Goal: Transaction & Acquisition: Download file/media

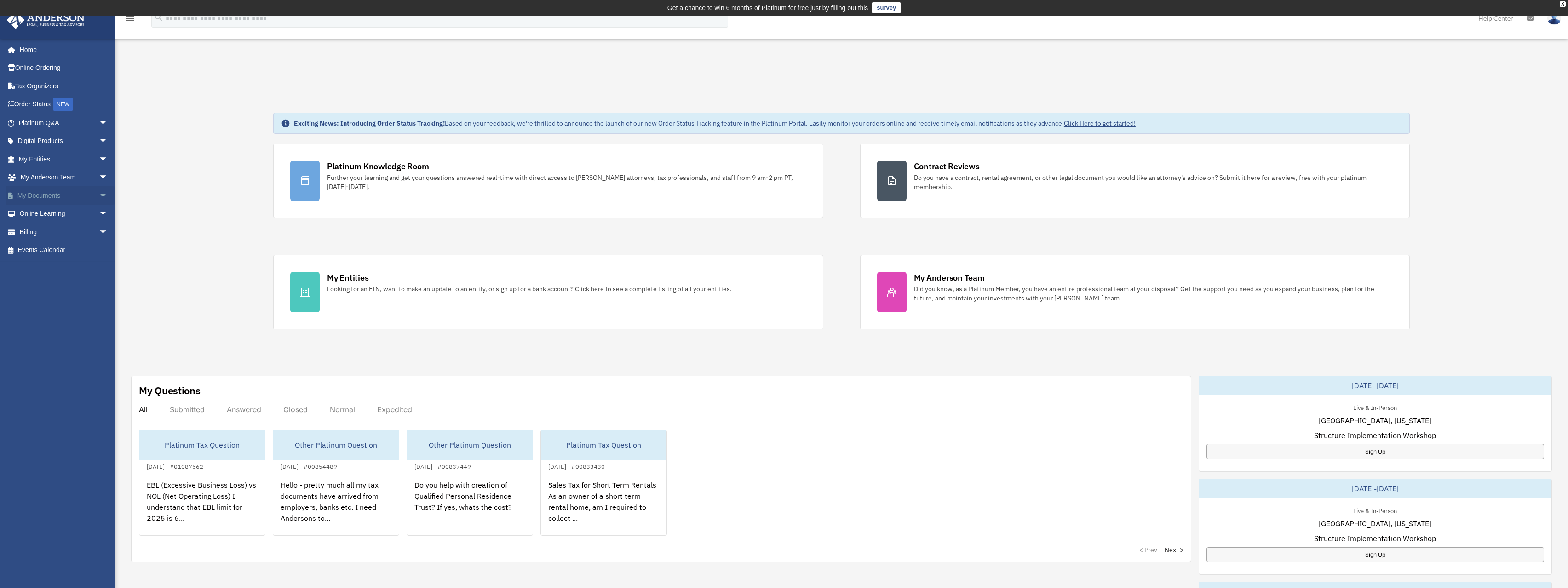
click at [99, 195] on span "arrow_drop_down" at bounding box center [108, 196] width 19 height 19
click at [49, 214] on link "Box" at bounding box center [68, 214] width 109 height 19
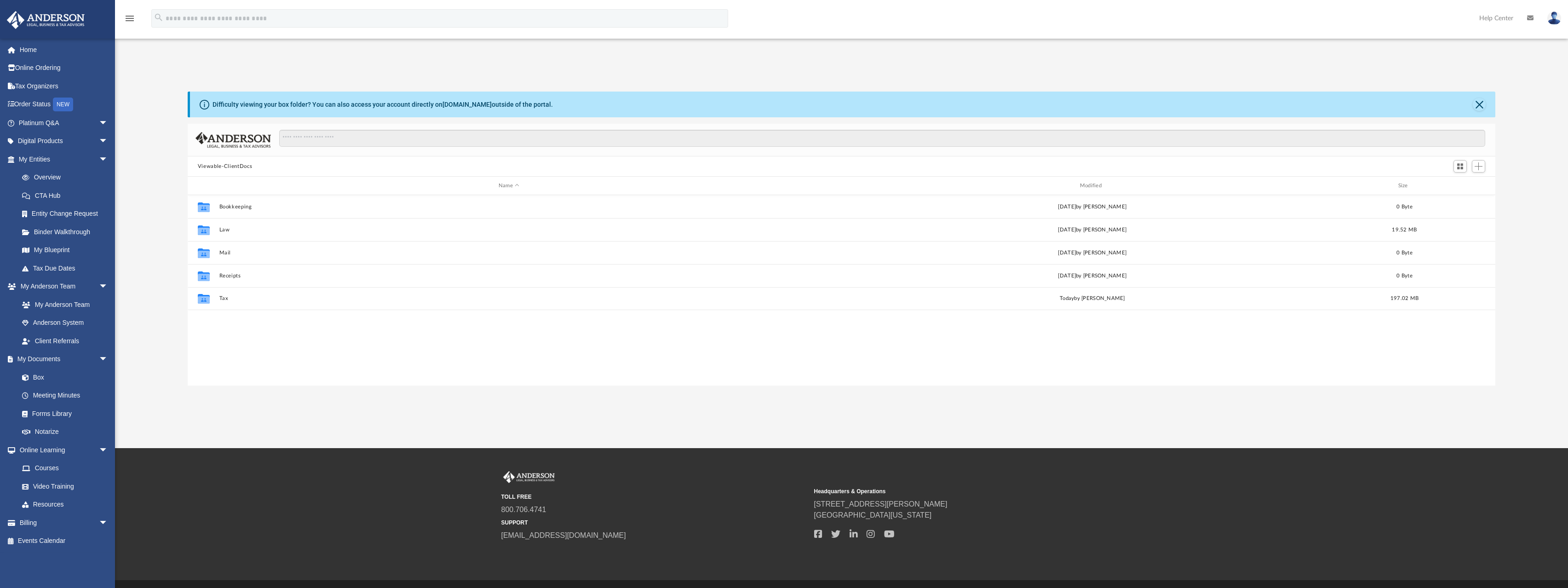
scroll to position [203, 1301]
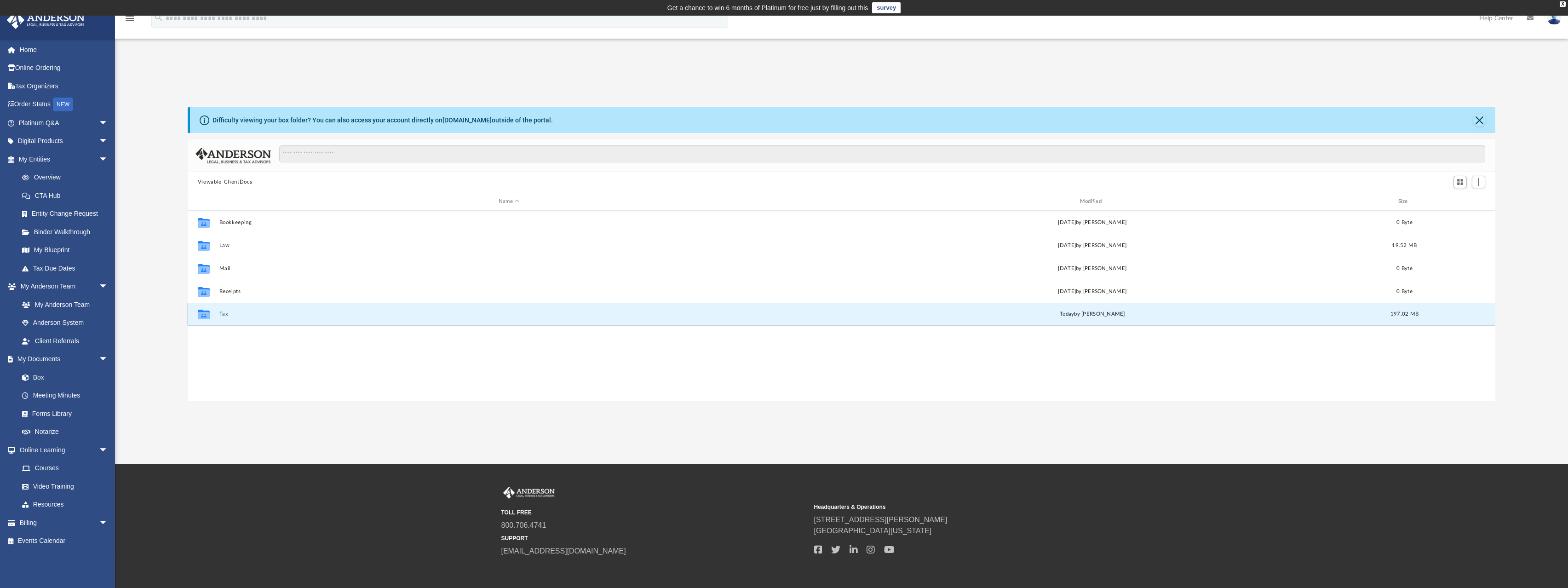
click at [222, 312] on button "Tax" at bounding box center [509, 314] width 579 height 6
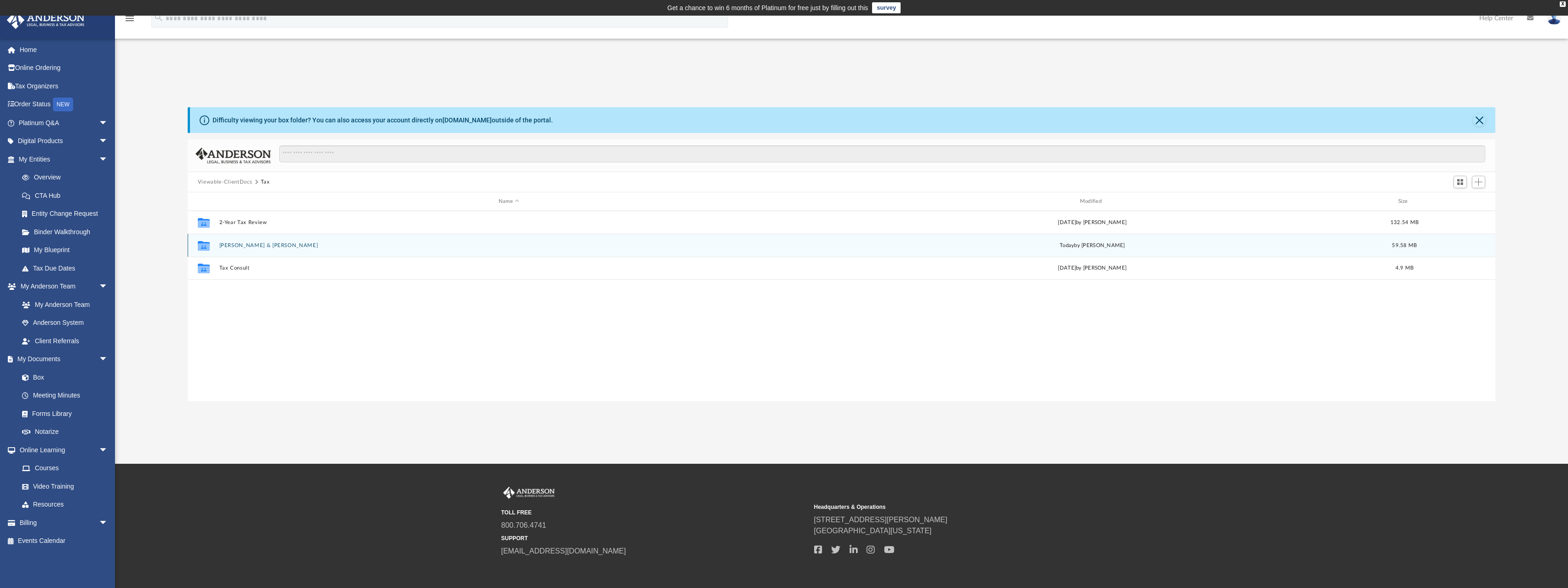
click at [237, 248] on button "Agarwal, Amit & Vandana" at bounding box center [509, 245] width 579 height 6
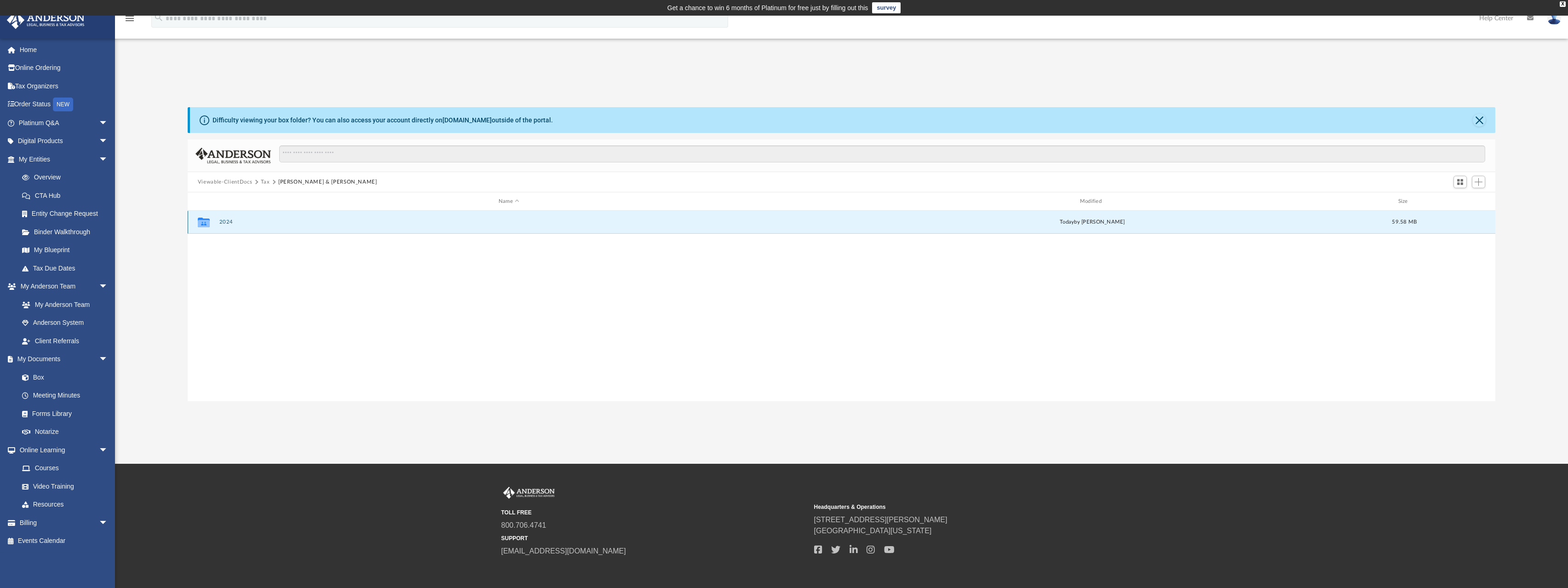
click at [224, 224] on button "2024" at bounding box center [509, 222] width 579 height 6
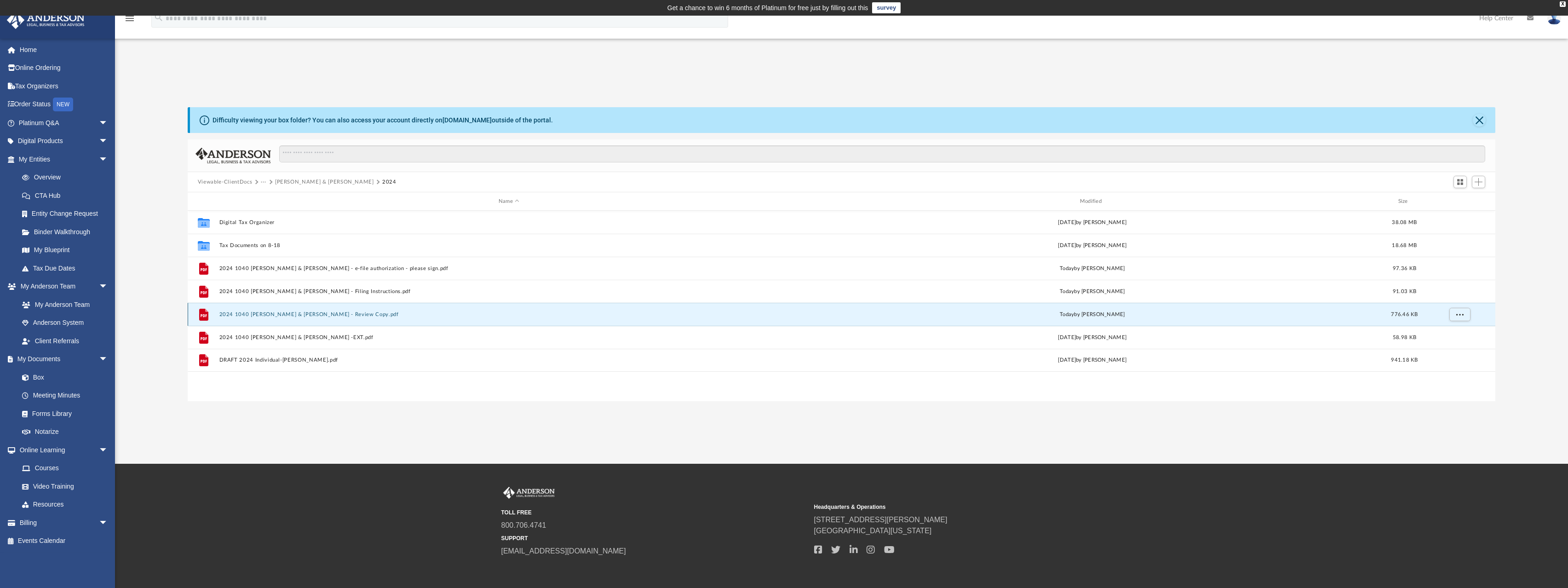
click at [290, 314] on button "2024 1040 Agarwal, Amit & Vandana - Review Copy.pdf" at bounding box center [509, 314] width 579 height 6
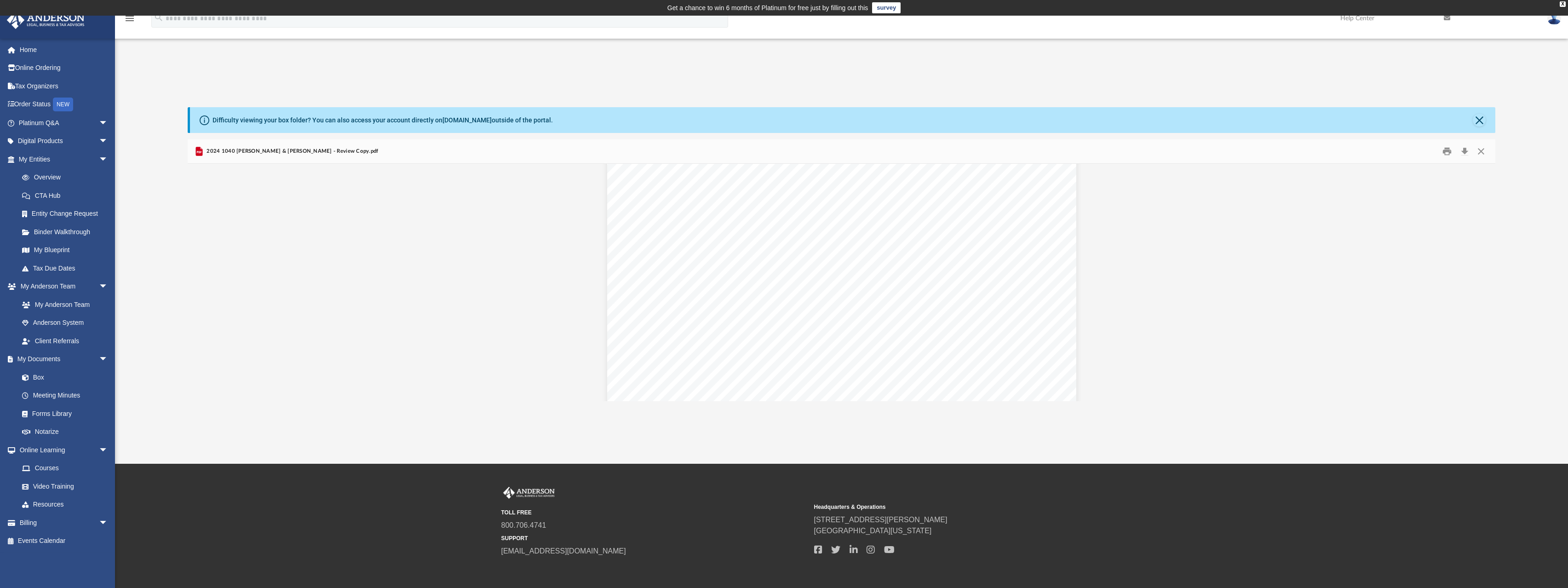
scroll to position [0, 0]
click at [42, 380] on link "Box" at bounding box center [68, 377] width 109 height 19
click at [1481, 151] on button "Close" at bounding box center [1481, 152] width 17 height 14
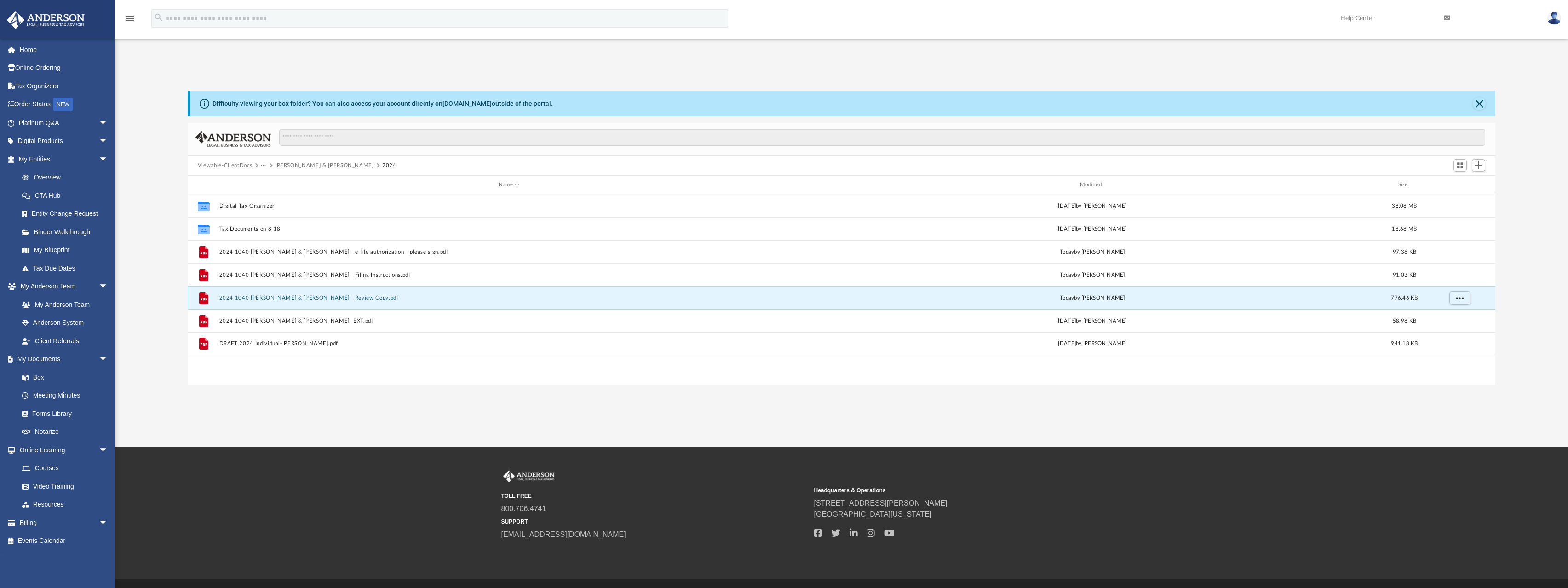
scroll to position [17, 0]
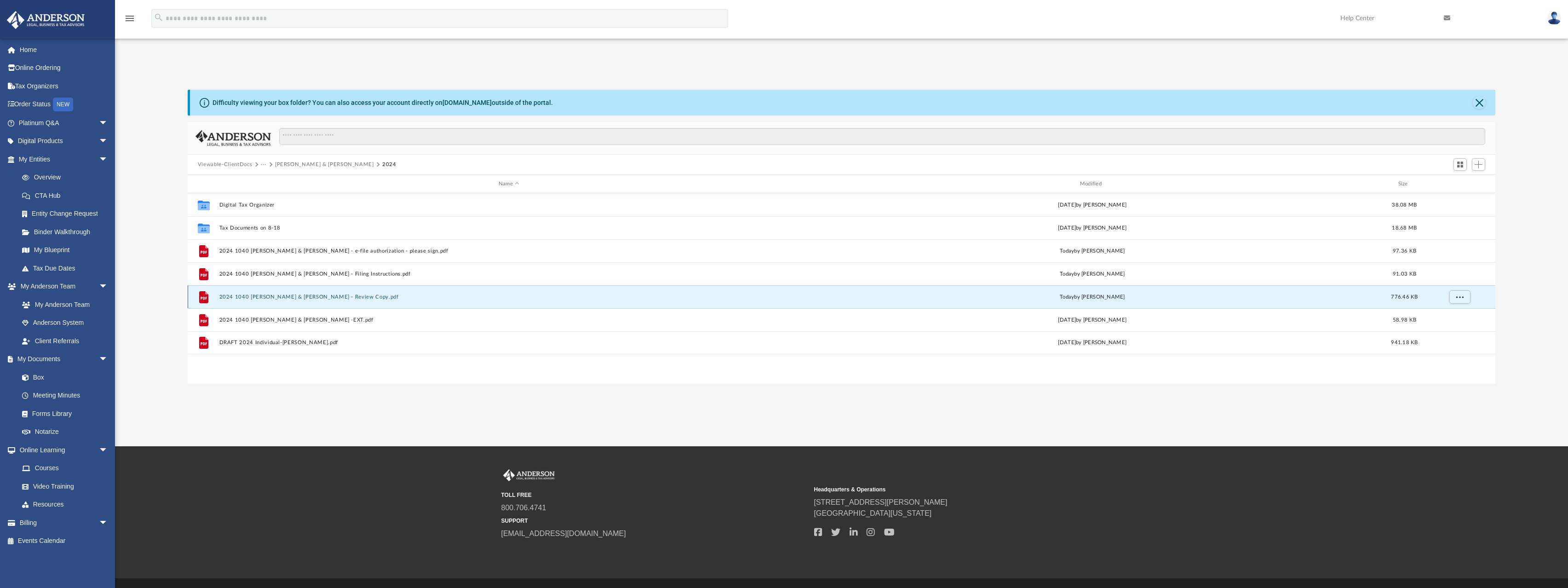
click at [339, 295] on button "2024 1040 Agarwal, Amit & Vandana - Review Copy.pdf" at bounding box center [509, 297] width 579 height 6
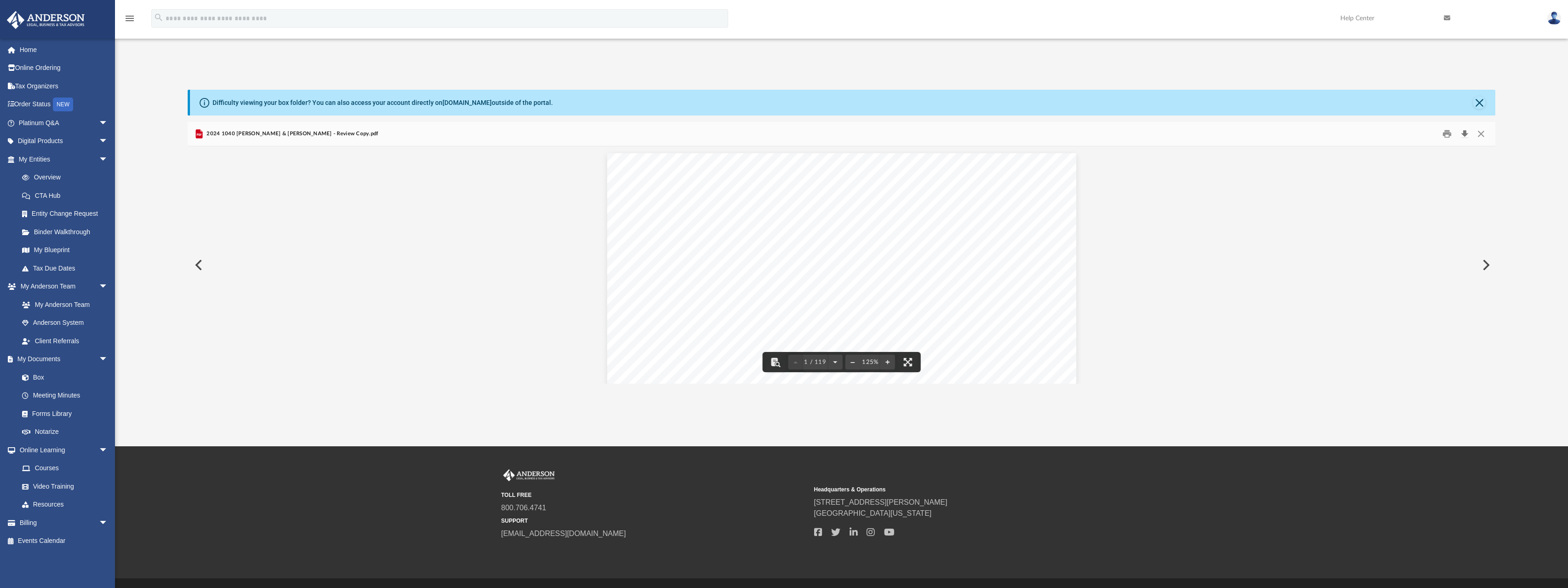
click at [1469, 136] on button "Download" at bounding box center [1464, 134] width 17 height 14
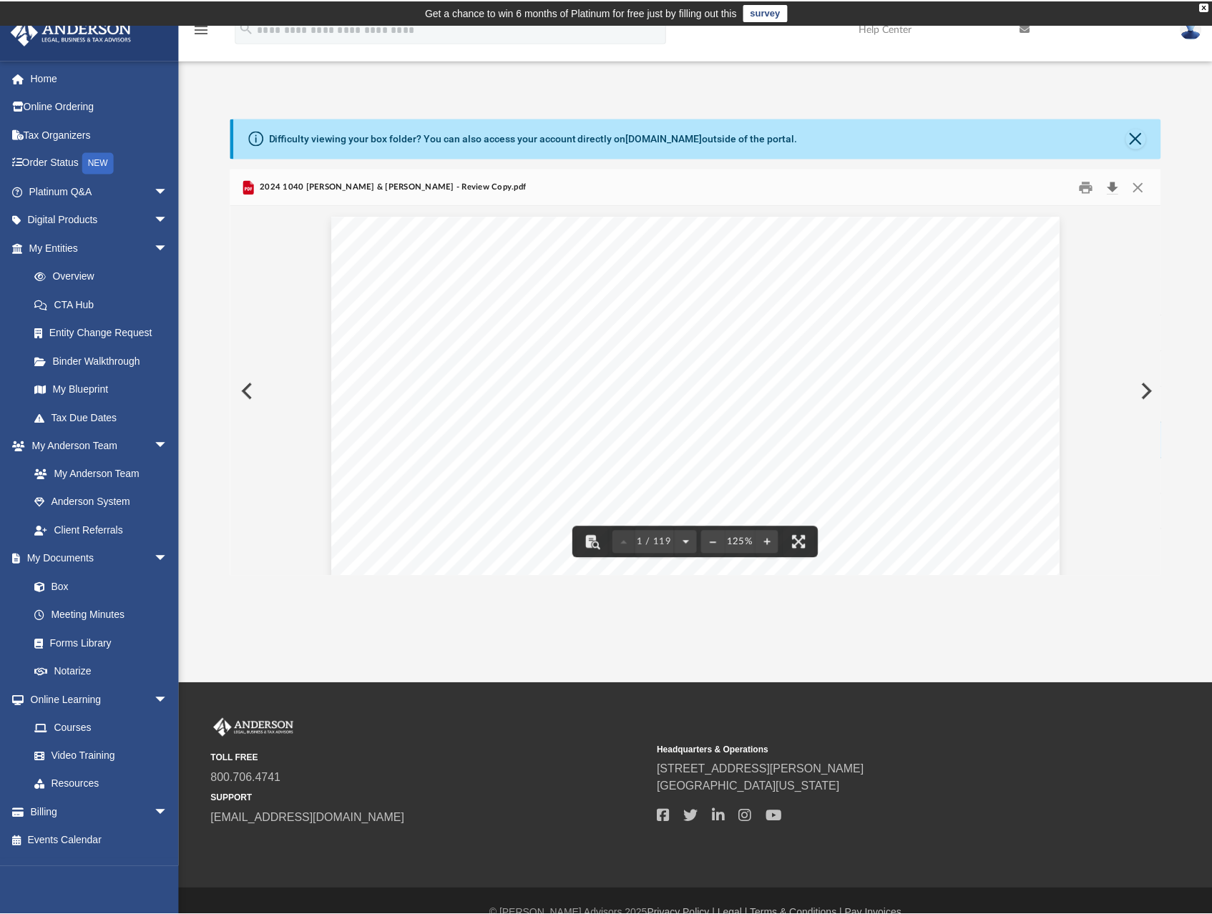
scroll to position [315, 918]
